Goal: Book appointment/travel/reservation

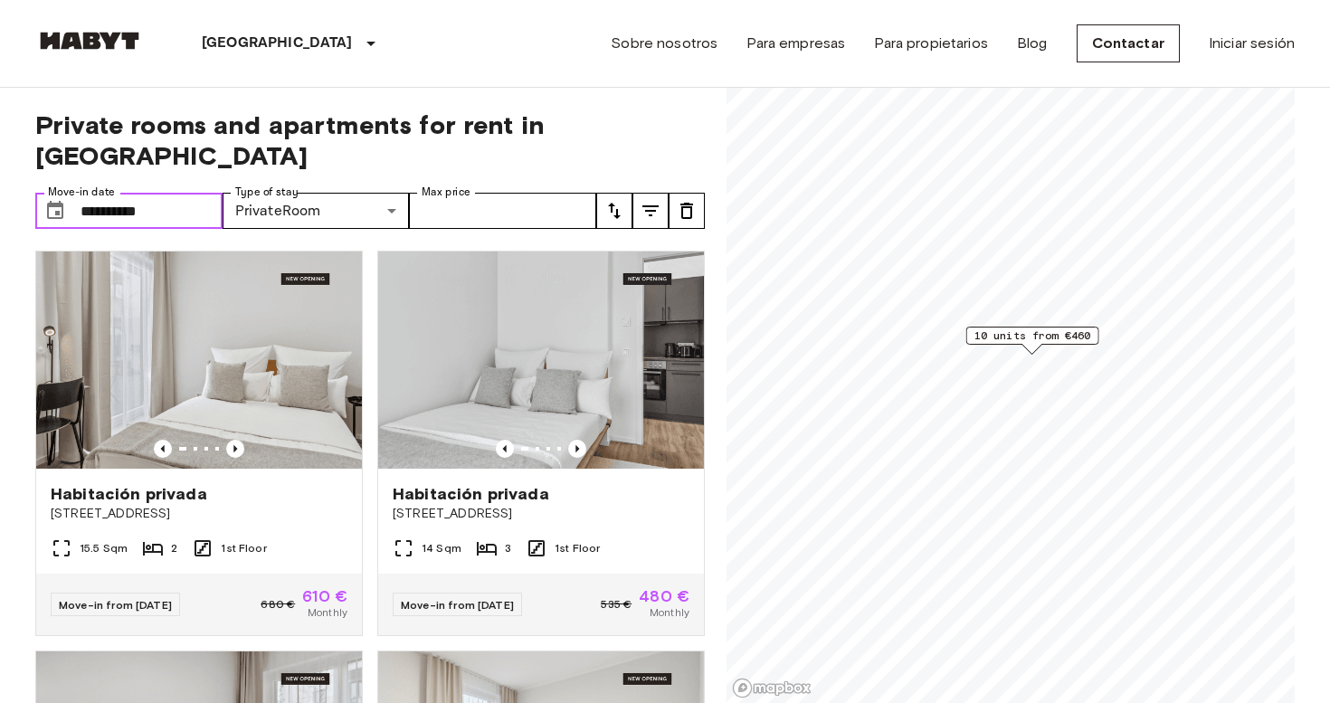
click at [200, 193] on input "**********" at bounding box center [152, 211] width 142 height 36
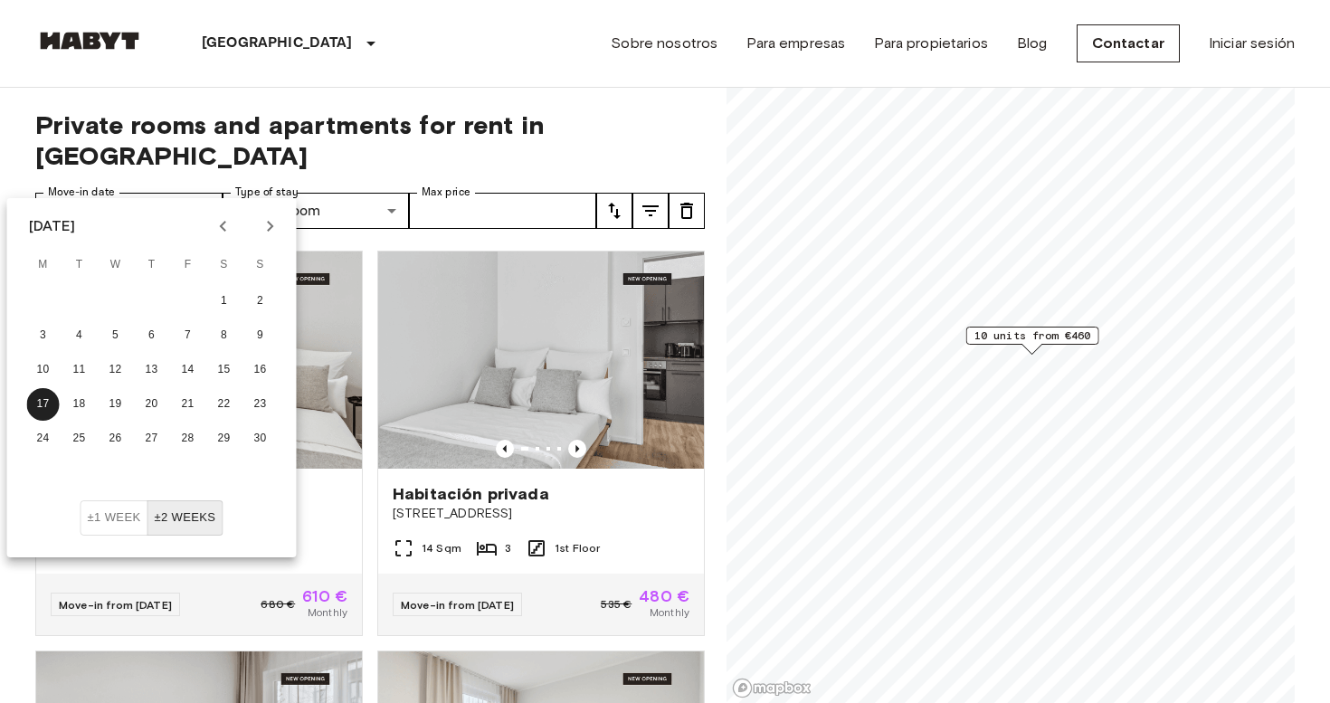
click at [271, 233] on icon "Next month" at bounding box center [271, 226] width 22 height 22
click at [44, 298] on button "1" at bounding box center [43, 301] width 33 height 33
type input "**********"
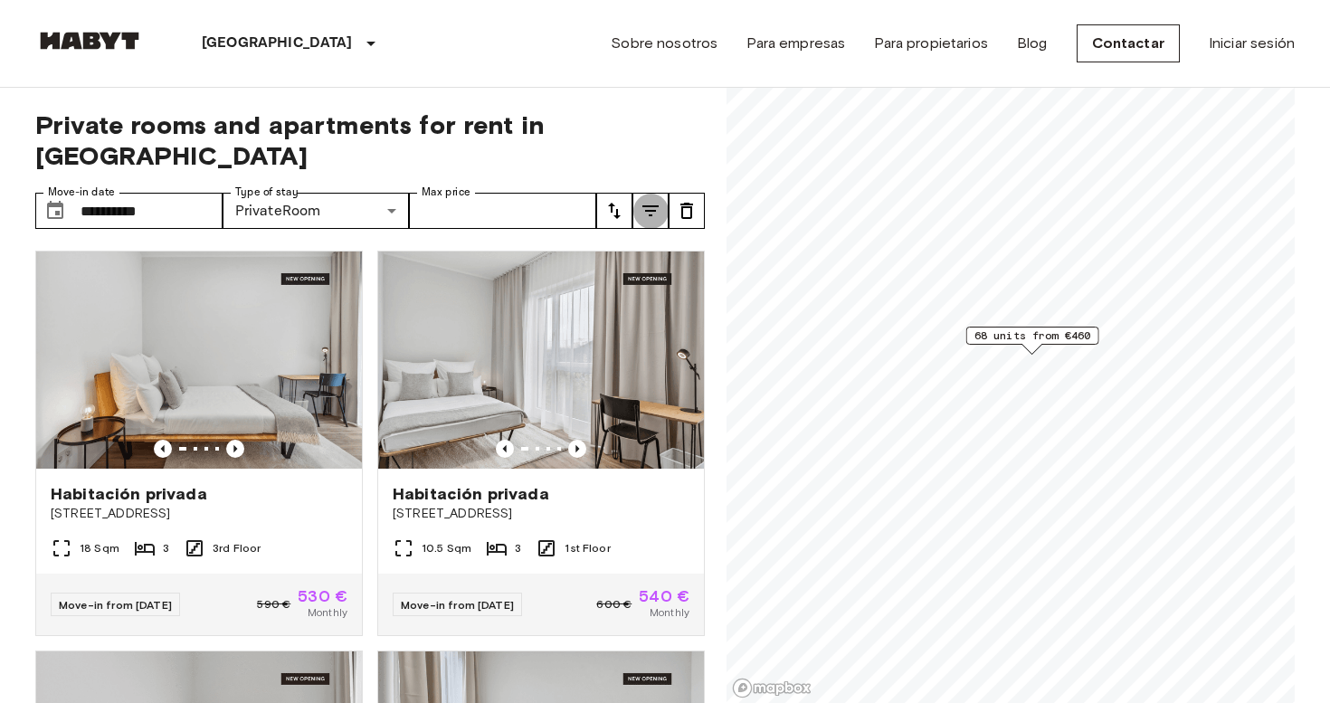
click at [651, 200] on icon "tune" at bounding box center [651, 211] width 22 height 22
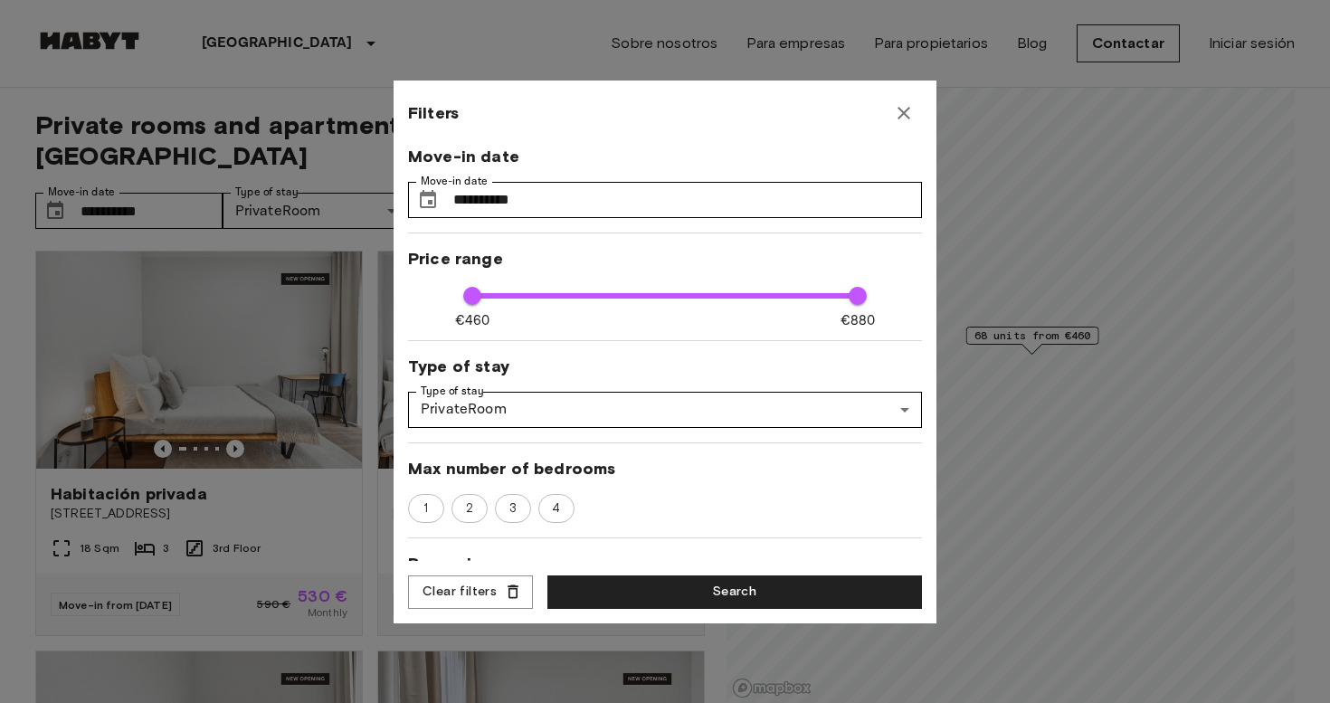
click at [917, 119] on button "button" at bounding box center [904, 113] width 36 height 36
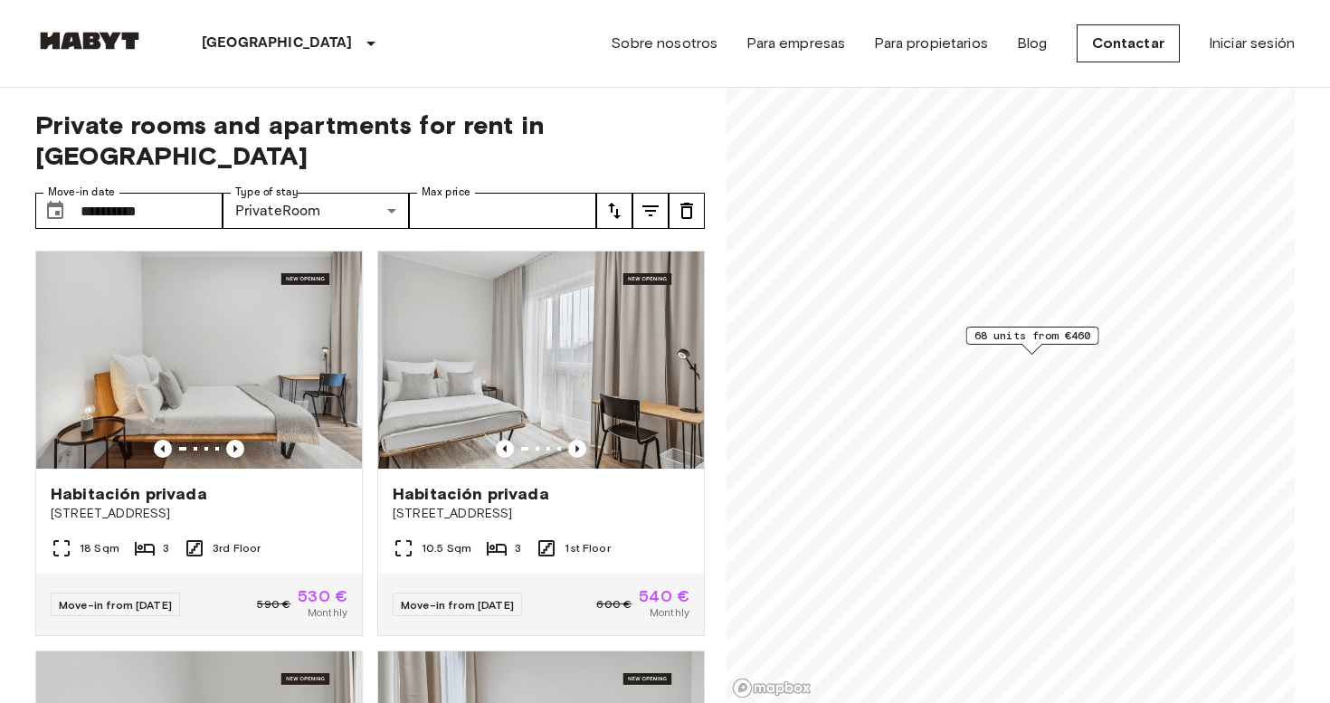
click at [611, 200] on icon "tune" at bounding box center [615, 211] width 22 height 22
click at [727, 137] on div at bounding box center [665, 351] width 1330 height 703
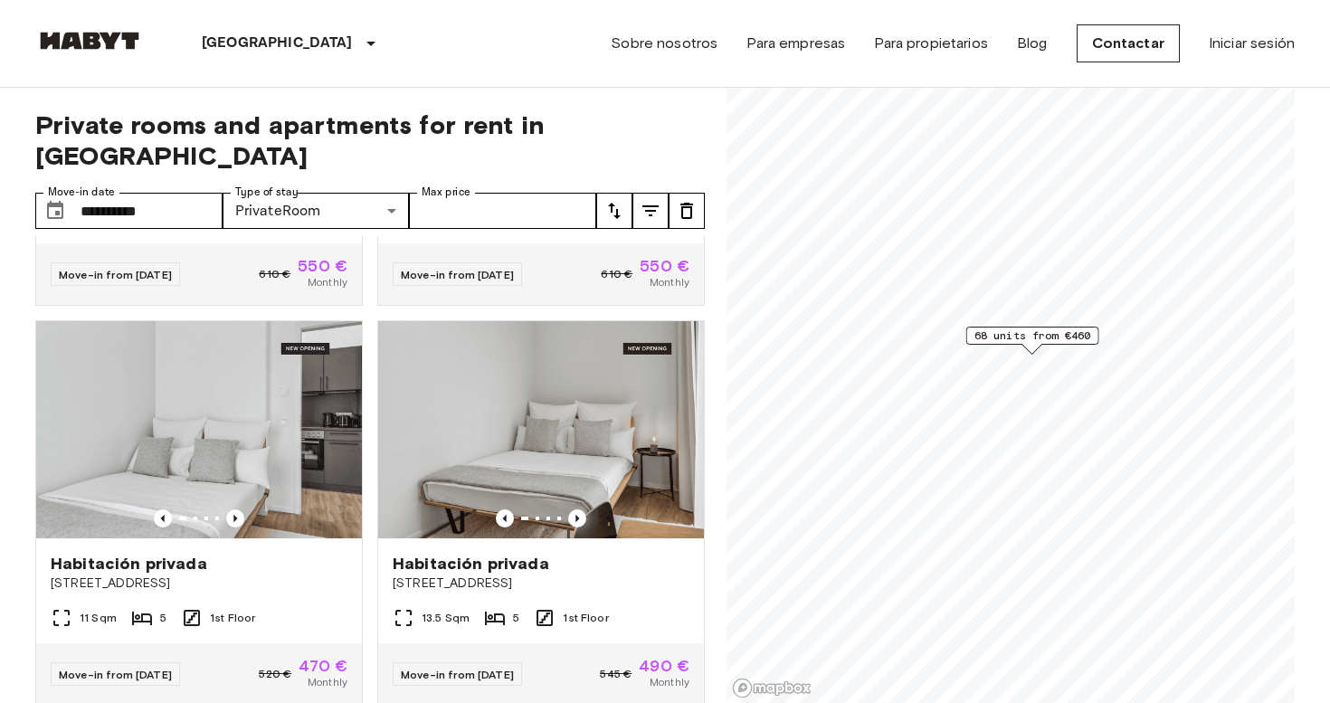
scroll to position [1525, 0]
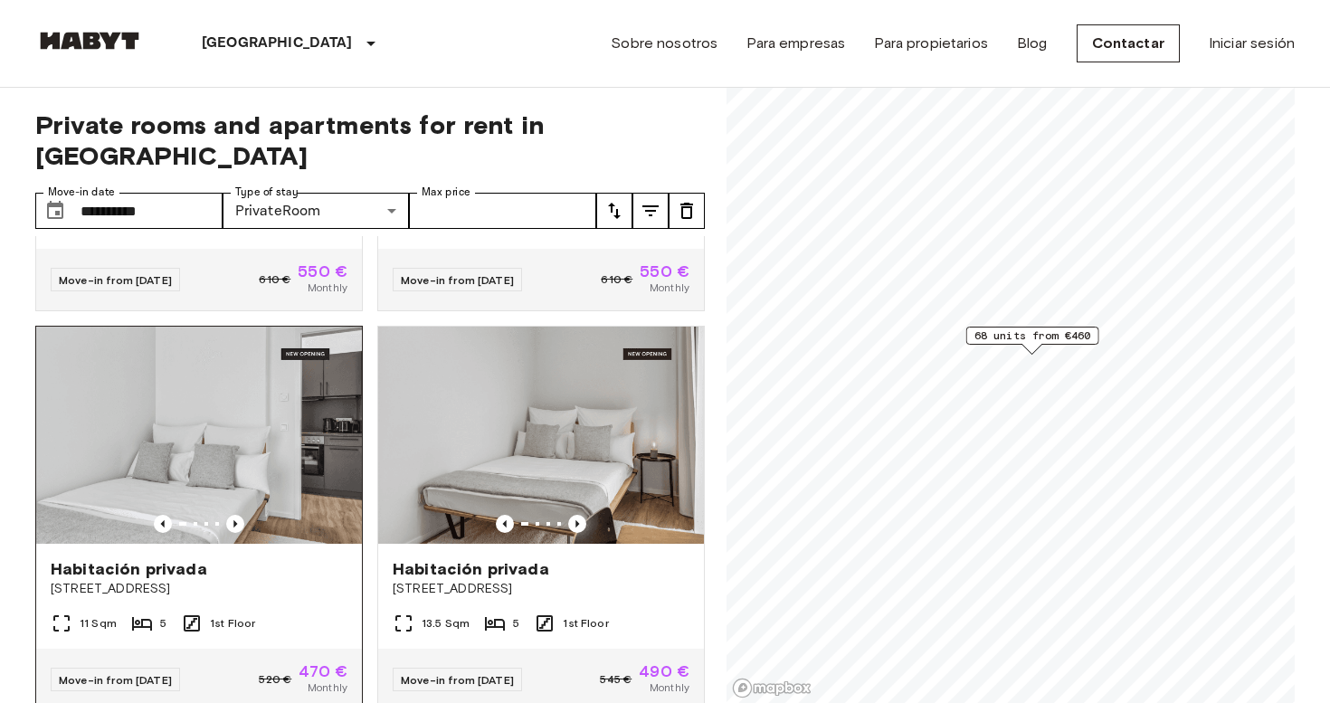
click at [160, 415] on img at bounding box center [199, 435] width 326 height 217
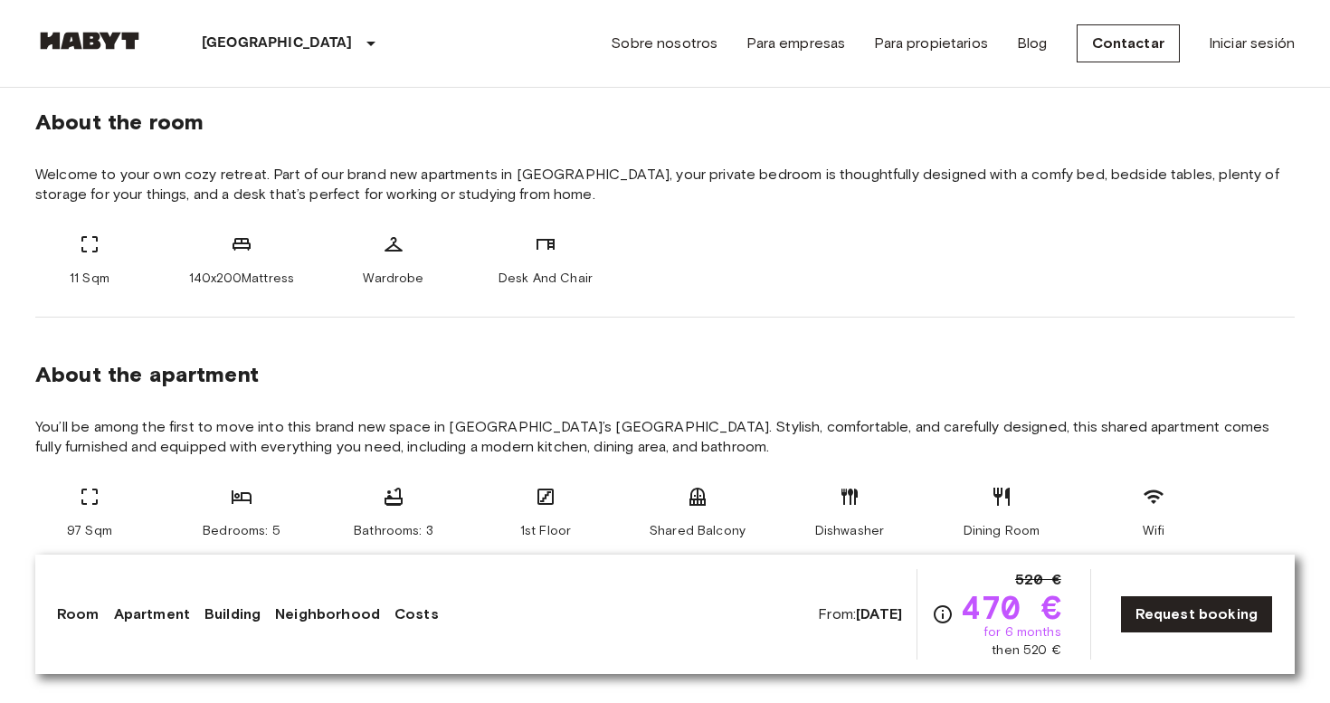
scroll to position [678, 0]
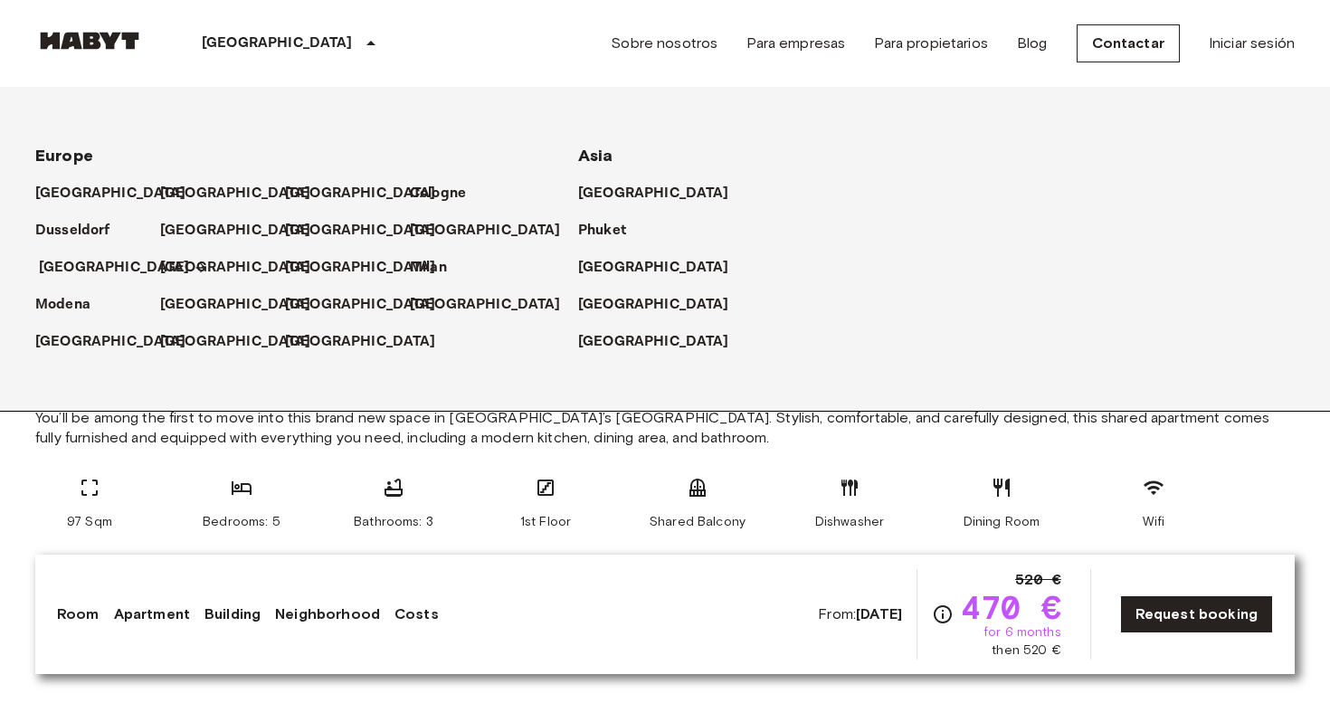
click at [81, 263] on p "[GEOGRAPHIC_DATA]" at bounding box center [114, 268] width 151 height 22
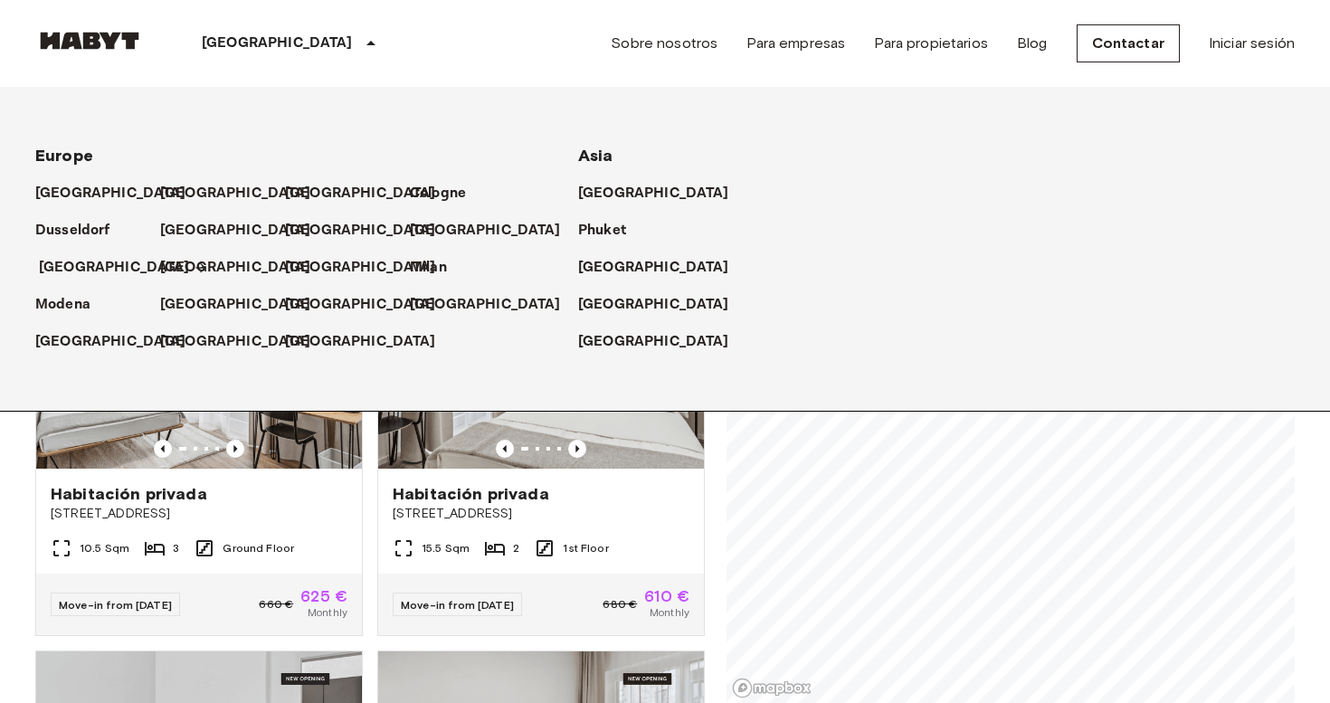
click at [52, 271] on p "[GEOGRAPHIC_DATA]" at bounding box center [114, 268] width 151 height 22
